Goal: Obtain resource: Download file/media

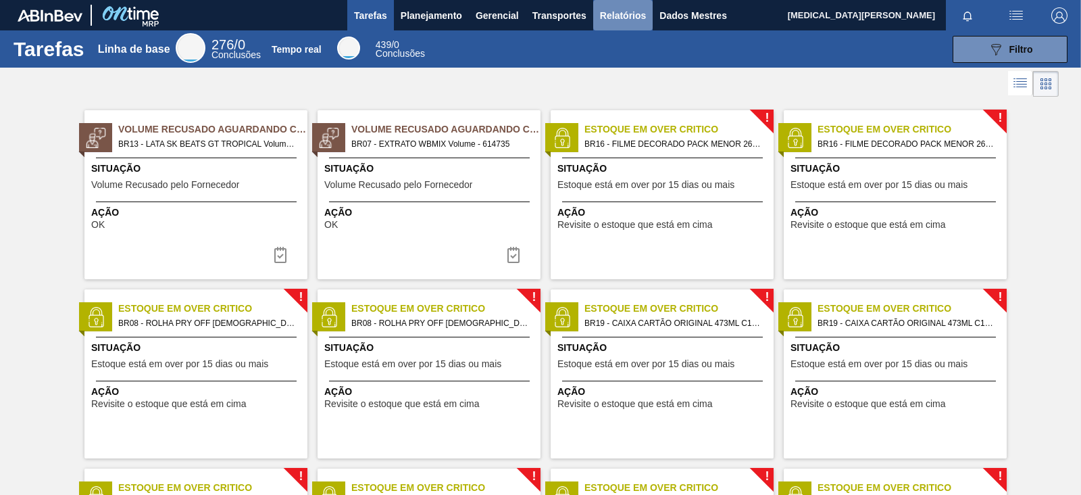
click at [624, 18] on font "Relatórios" at bounding box center [623, 15] width 46 height 11
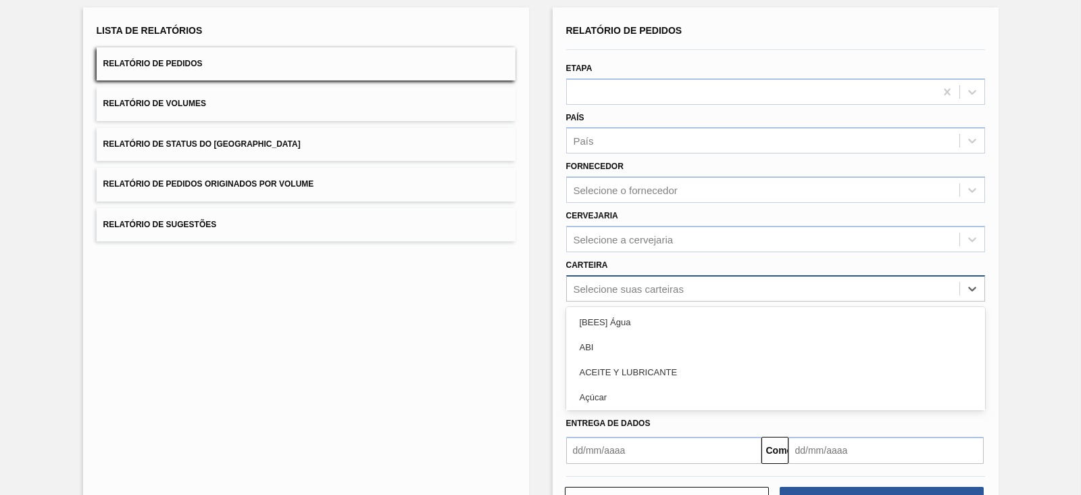
click at [664, 301] on div "option ACEITE Y LUBRICANTE focused, 3 of 101. 101 results available. Use Up and…" at bounding box center [775, 288] width 419 height 26
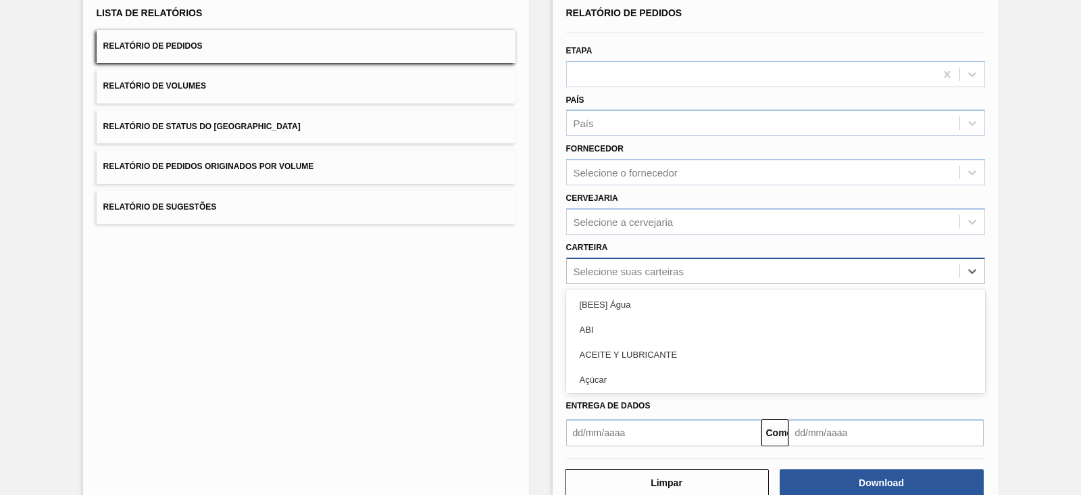
scroll to position [98, 0]
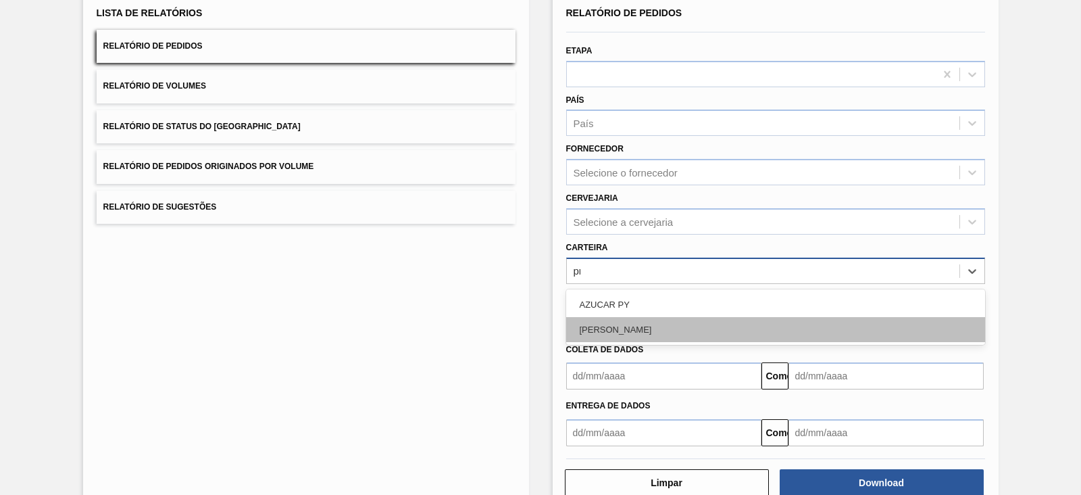
type input "pr"
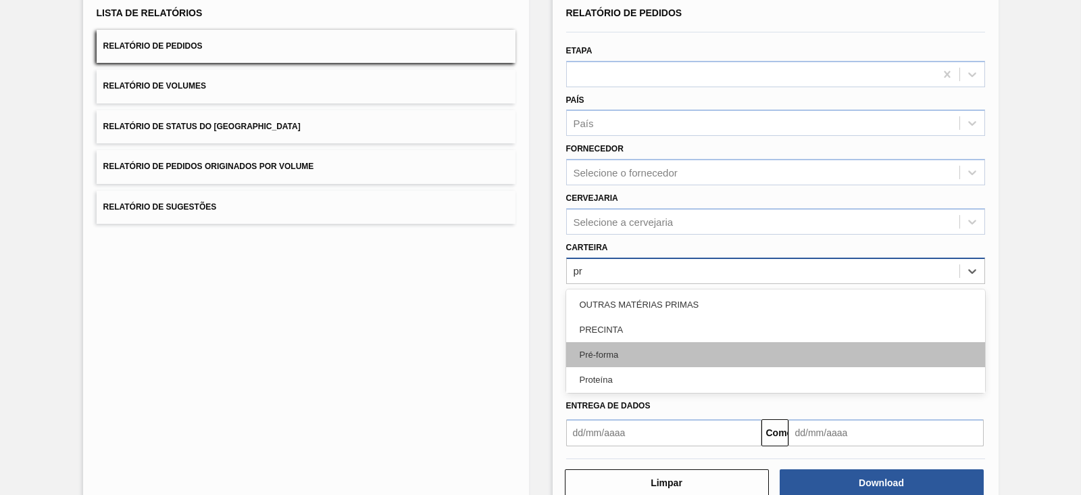
click at [601, 351] on font "Pré-forma" at bounding box center [599, 354] width 39 height 10
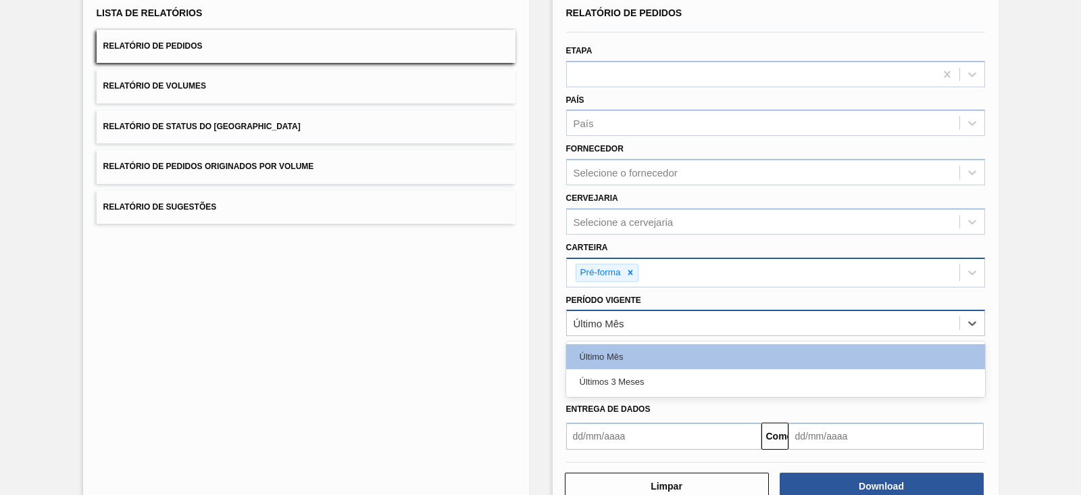
click at [612, 318] on font "Último Mês" at bounding box center [599, 323] width 51 height 11
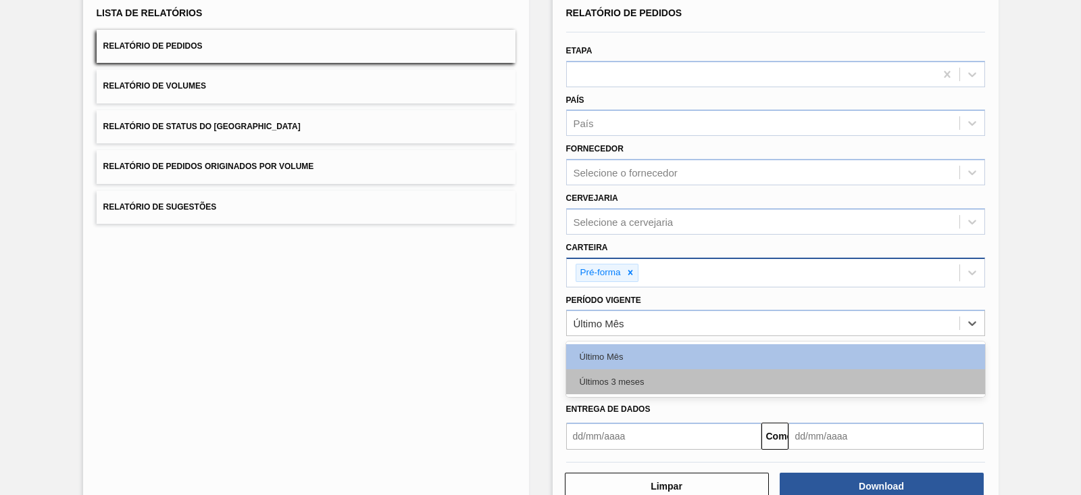
click at [639, 376] on font "Últimos 3 meses" at bounding box center [612, 381] width 65 height 10
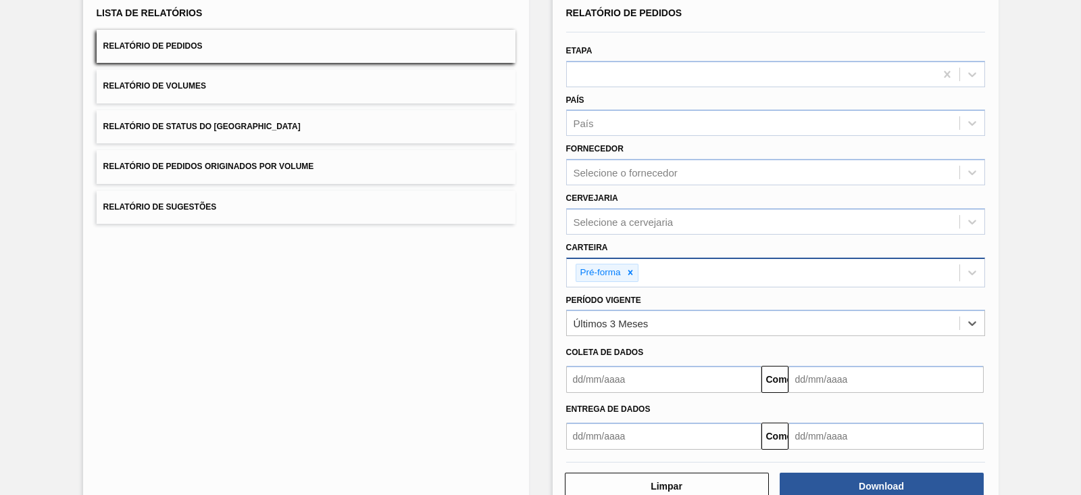
click at [638, 374] on input "text" at bounding box center [663, 379] width 195 height 27
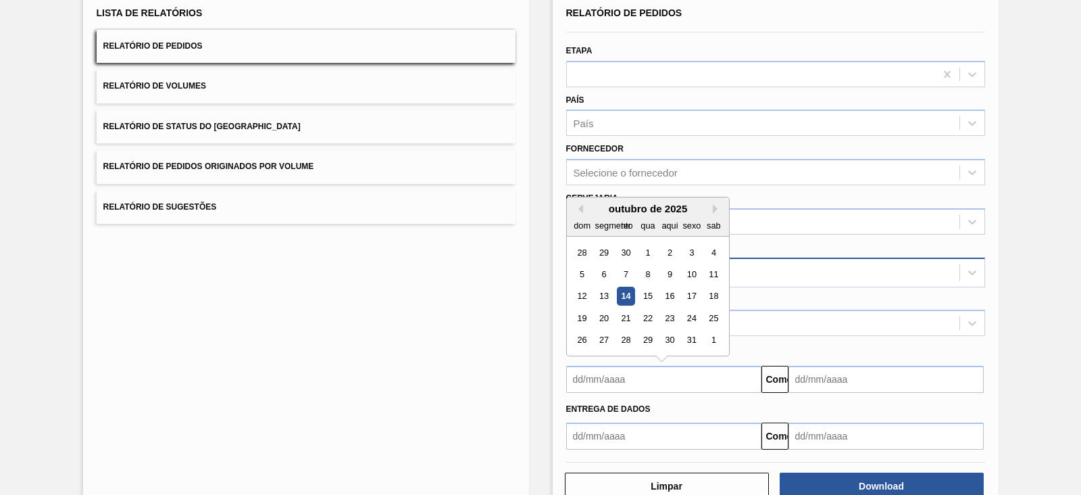
click at [581, 209] on div "outubro de 2025" at bounding box center [648, 208] width 162 height 11
click at [576, 205] on button "Mês anterior" at bounding box center [578, 208] width 9 height 9
click at [598, 245] on div "1" at bounding box center [604, 252] width 18 height 18
type input "[DATE]"
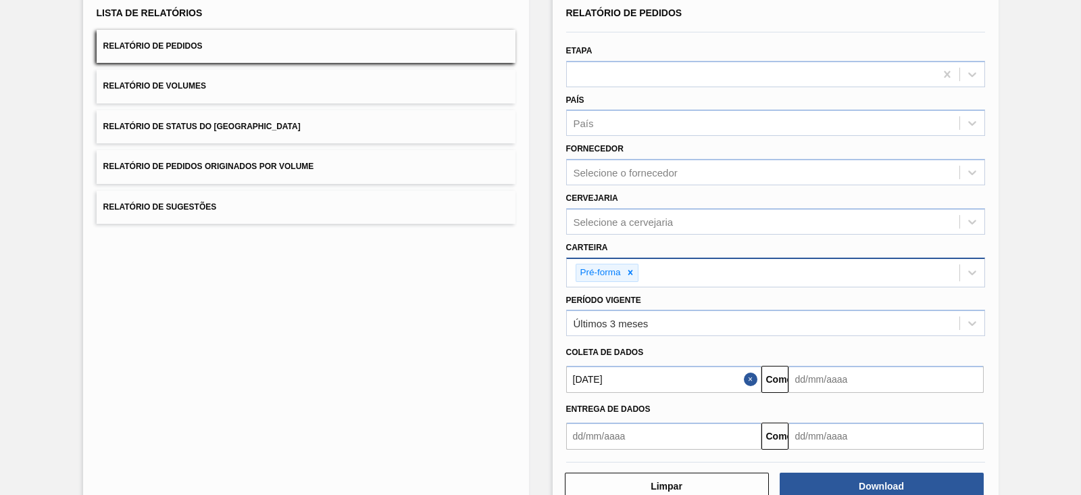
click at [810, 393] on div "Entrega de dados Comeu" at bounding box center [776, 421] width 430 height 57
click at [816, 375] on input "text" at bounding box center [886, 379] width 195 height 27
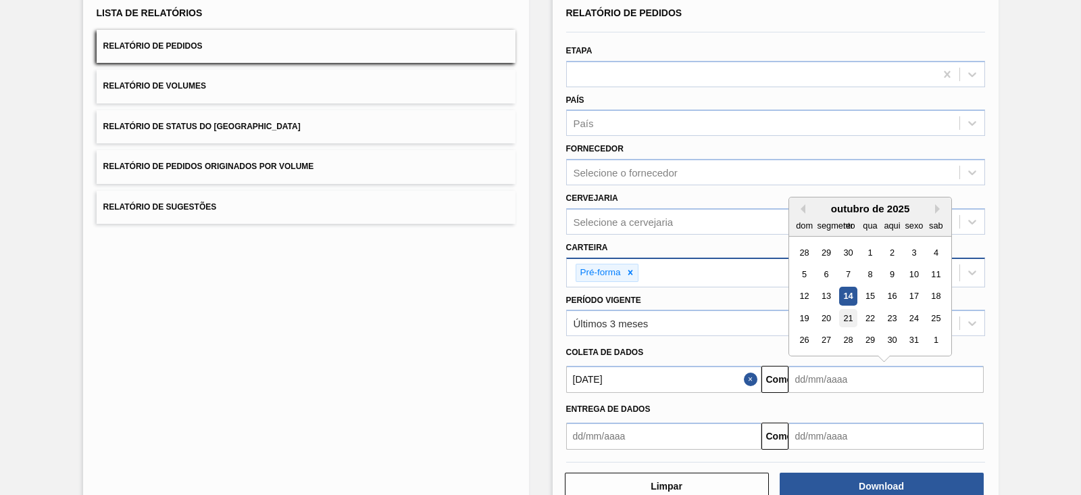
click at [851, 318] on font "21" at bounding box center [847, 318] width 9 height 10
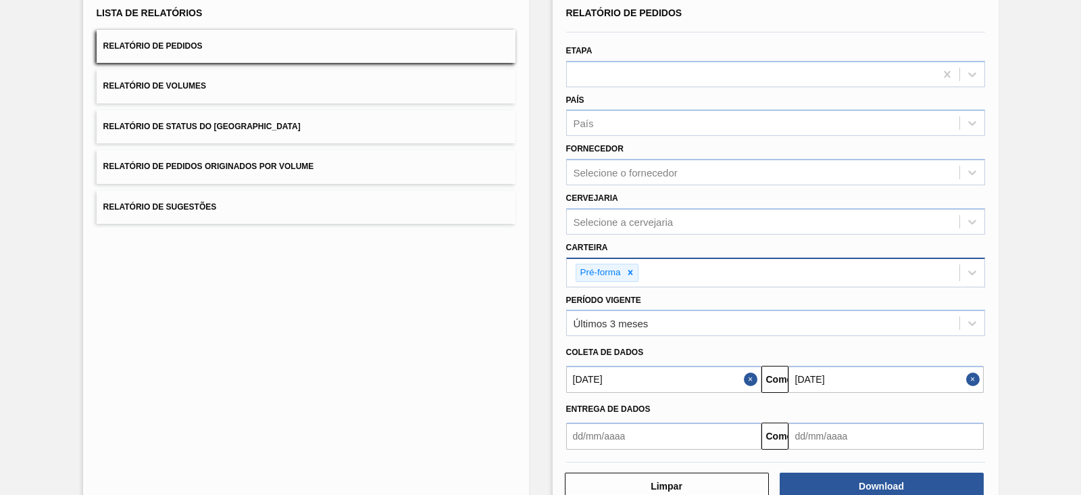
type input "[DATE]"
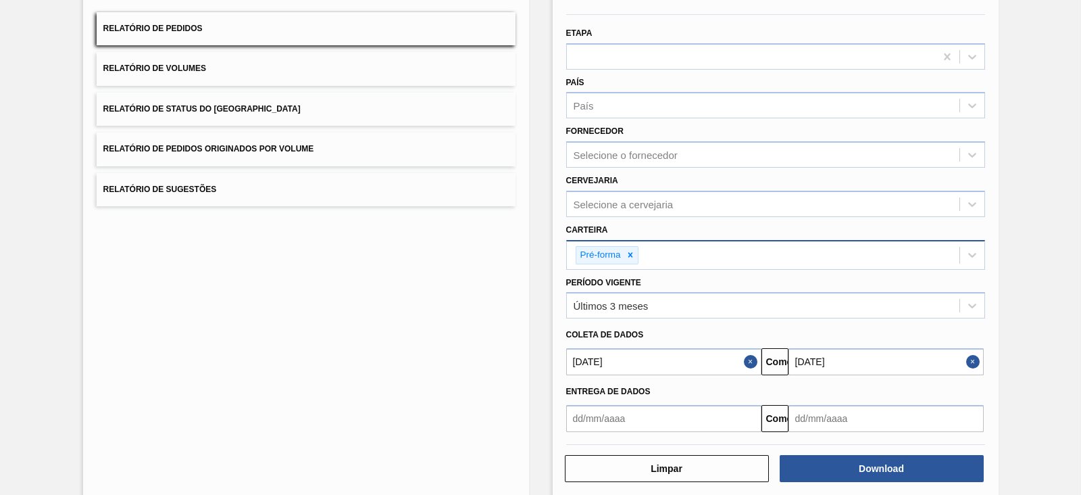
scroll to position [132, 0]
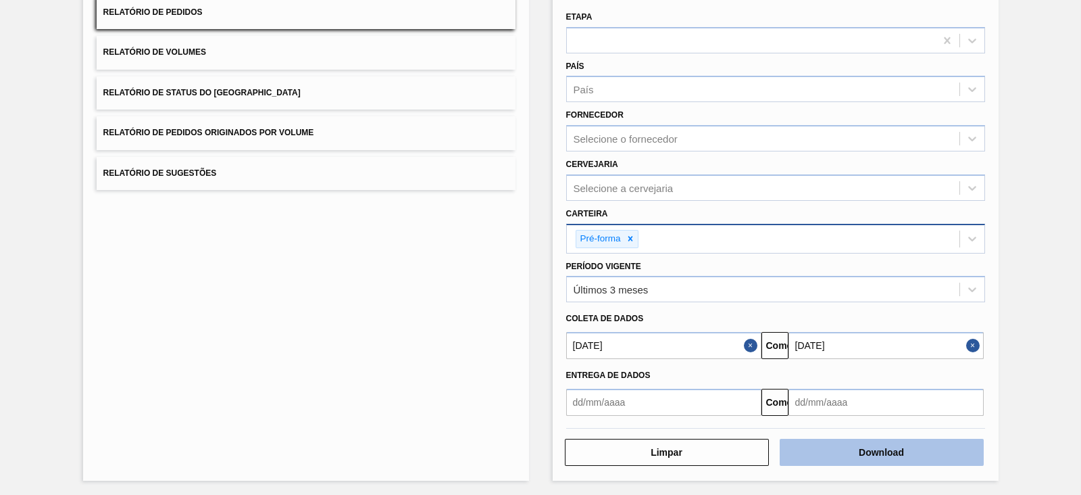
click at [889, 441] on button "Download" at bounding box center [882, 452] width 204 height 27
